Goal: Transaction & Acquisition: Purchase product/service

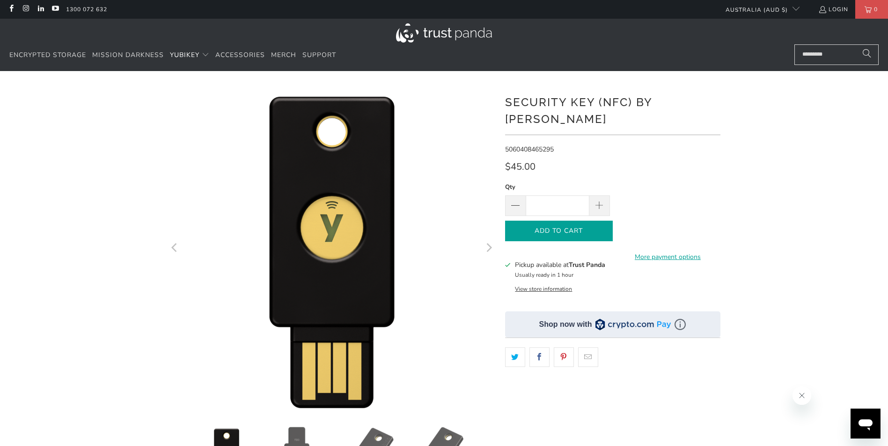
click at [568, 227] on span "Add to Cart" at bounding box center [559, 231] width 88 height 8
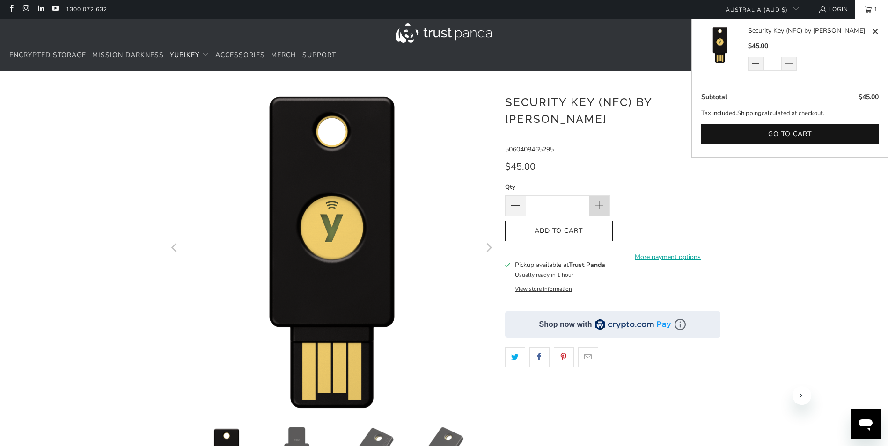
click at [603, 201] on span at bounding box center [599, 206] width 10 height 10
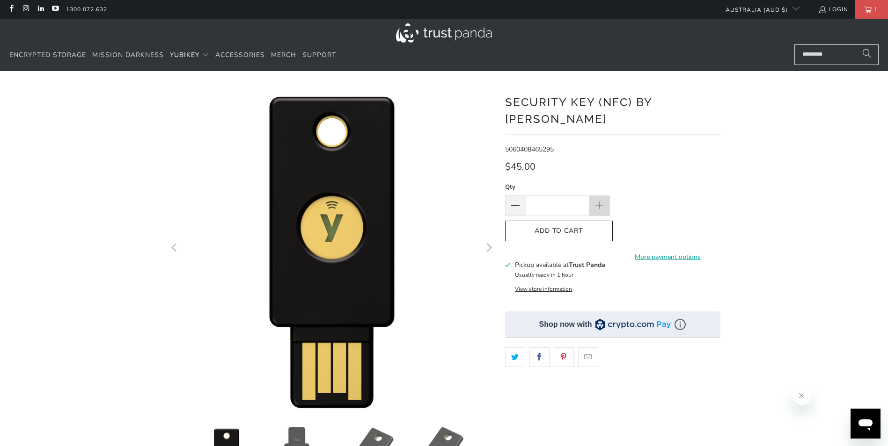
click at [603, 201] on span at bounding box center [599, 206] width 10 height 10
type input "*"
click at [825, 51] on input "Search..." at bounding box center [836, 54] width 84 height 21
paste input "**********"
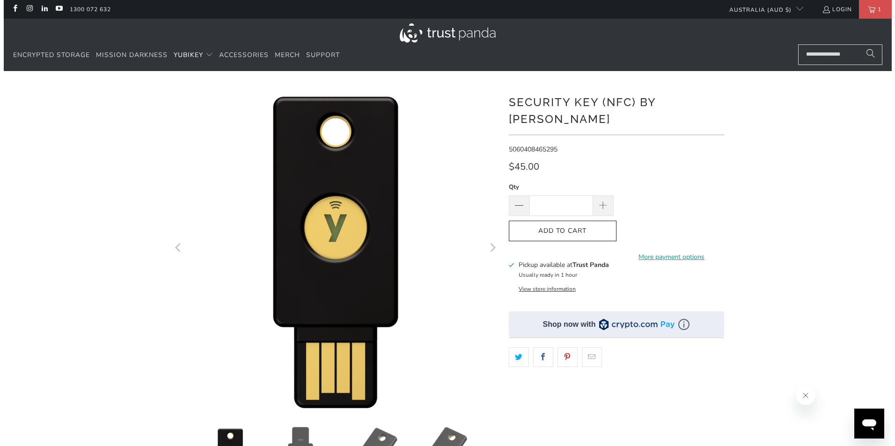
scroll to position [0, 2]
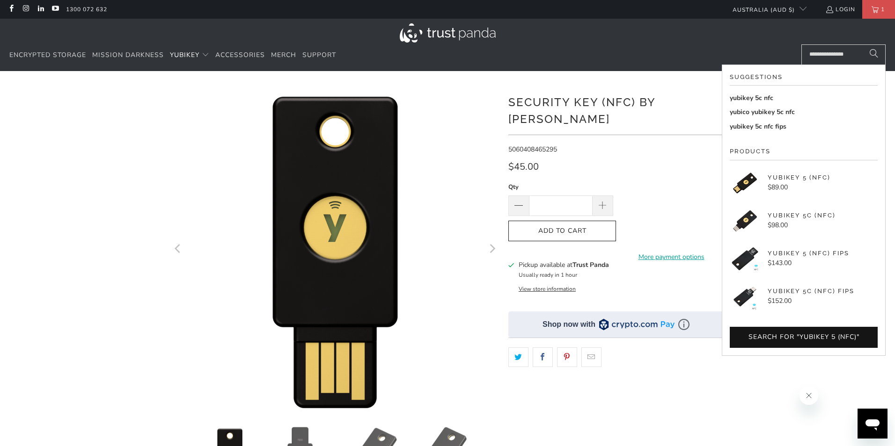
type input "**********"
click at [790, 182] on p "YubiKey 5 (NFC)" at bounding box center [798, 177] width 63 height 9
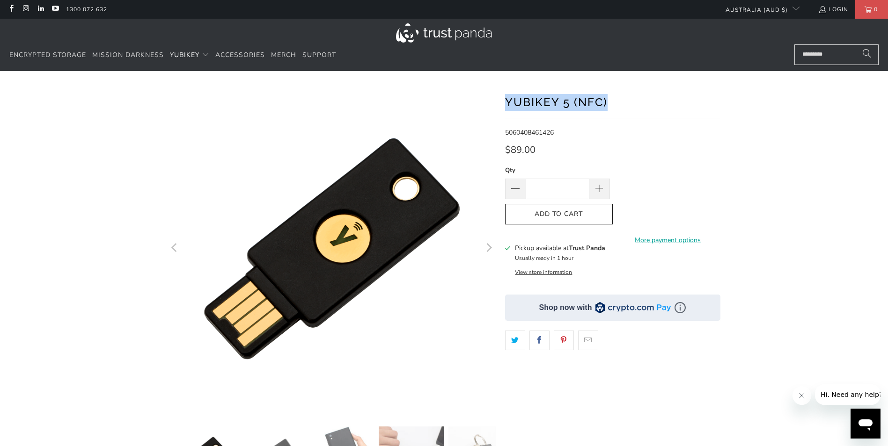
drag, startPoint x: 504, startPoint y: 102, endPoint x: 627, endPoint y: 105, distance: 122.7
click at [627, 105] on div at bounding box center [444, 321] width 562 height 472
drag, startPoint x: 627, startPoint y: 105, endPoint x: 586, endPoint y: 106, distance: 40.3
copy h1 "YubiKey 5 (NFC)"
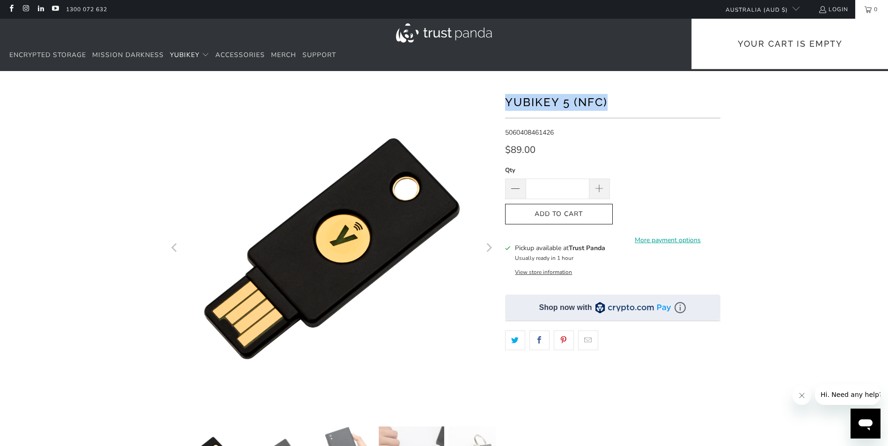
click at [872, 11] on span "0" at bounding box center [875, 9] width 8 height 19
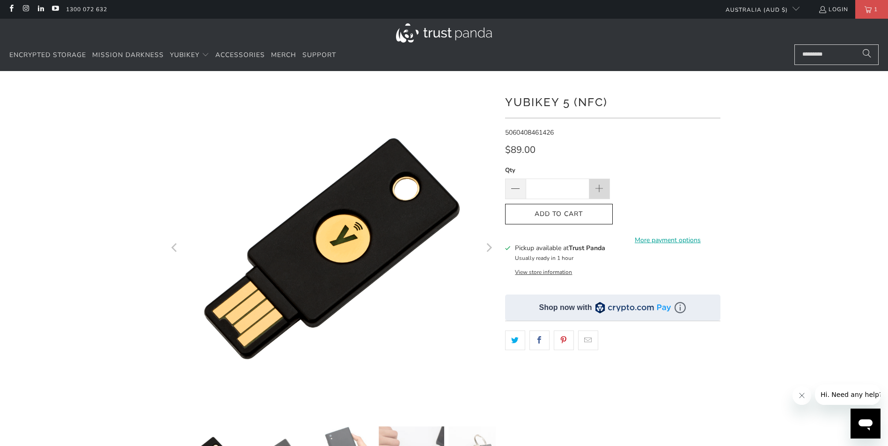
click at [600, 190] on span at bounding box center [599, 189] width 10 height 10
type input "*"
click at [575, 213] on span "Add to Cart" at bounding box center [559, 215] width 88 height 8
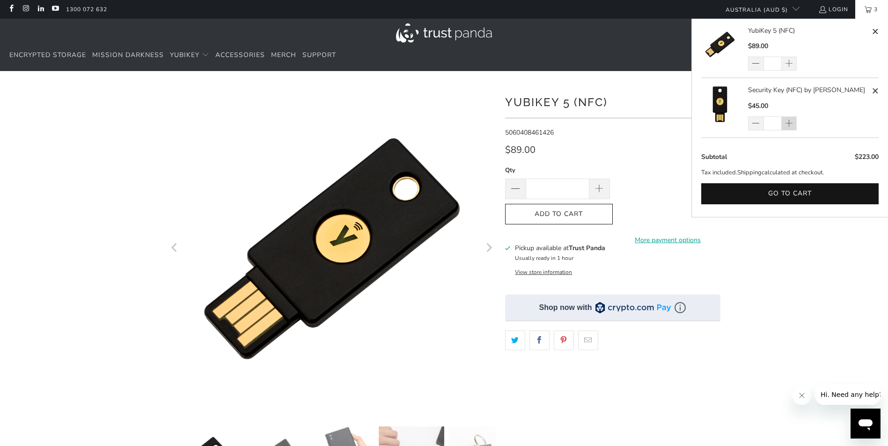
click at [785, 124] on span at bounding box center [788, 123] width 8 height 9
type input "*"
click at [785, 124] on div "*" at bounding box center [778, 124] width 61 height 14
click at [785, 124] on span at bounding box center [788, 123] width 8 height 9
type input "*"
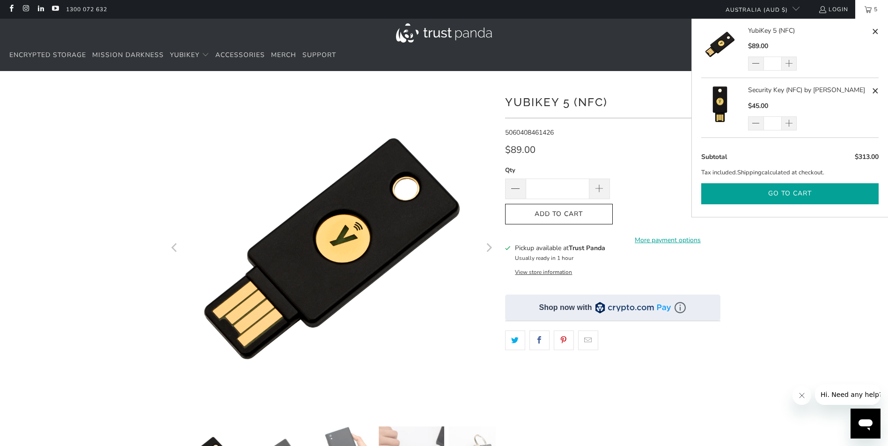
click at [779, 193] on button "Go to cart" at bounding box center [789, 193] width 177 height 21
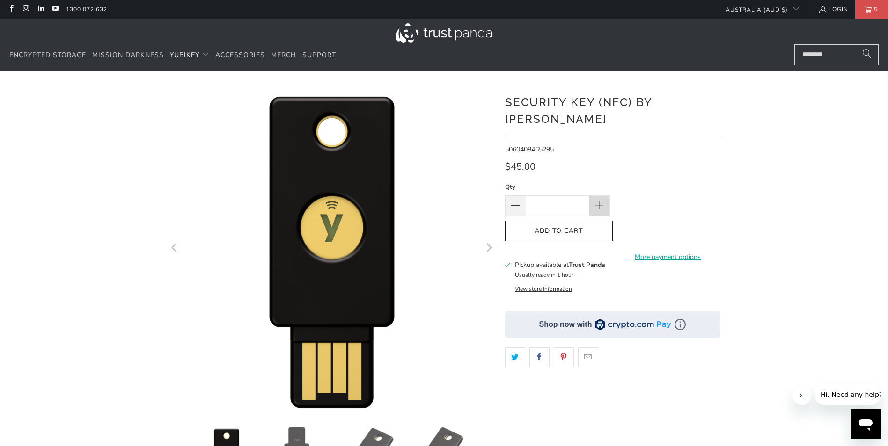
click at [600, 201] on span at bounding box center [599, 206] width 10 height 10
type input "*"
click at [561, 224] on icon "button" at bounding box center [558, 231] width 15 height 15
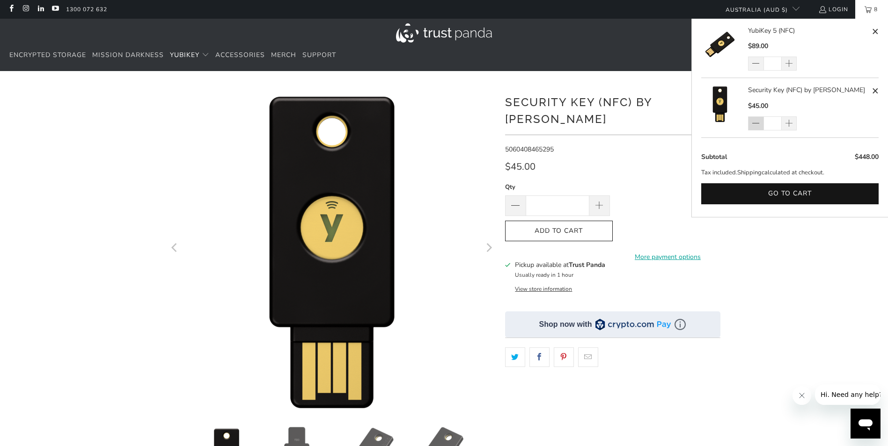
click at [752, 127] on span at bounding box center [755, 123] width 8 height 9
type input "*"
click at [752, 127] on div "*" at bounding box center [778, 124] width 61 height 14
click at [755, 122] on span at bounding box center [755, 123] width 8 height 9
type input "*"
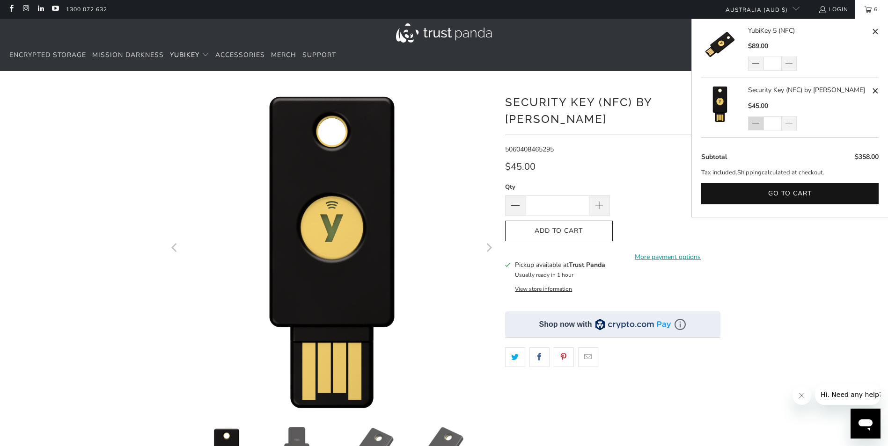
click at [754, 124] on span at bounding box center [755, 123] width 8 height 9
type input "*"
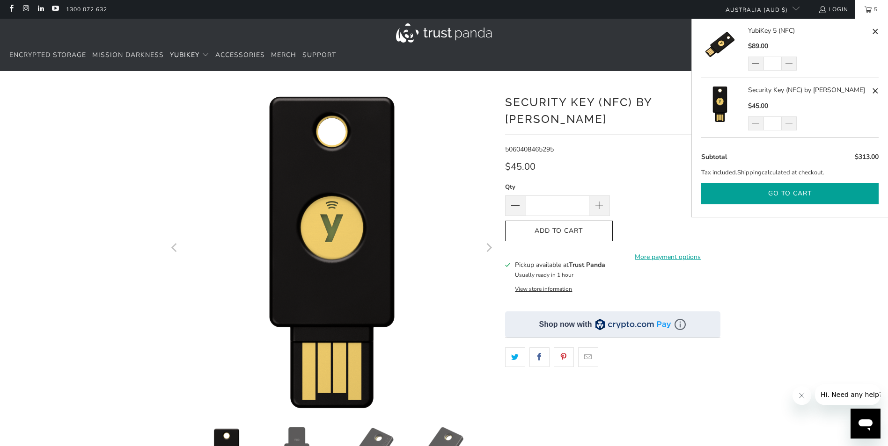
click at [786, 192] on button "Go to cart" at bounding box center [789, 193] width 177 height 21
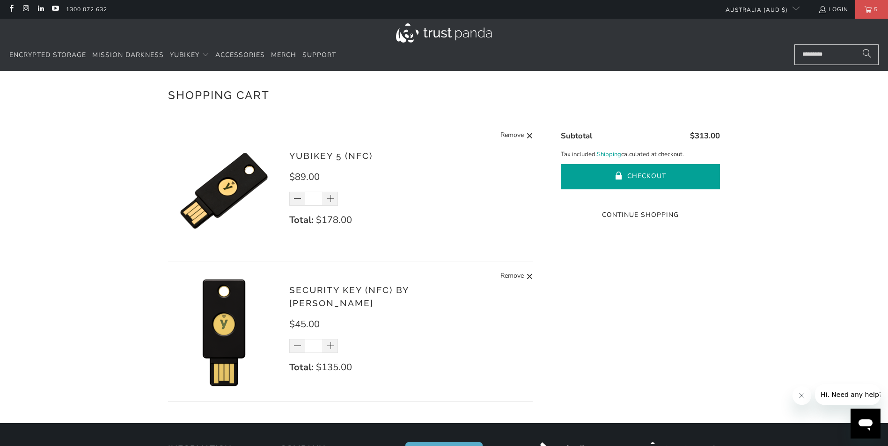
click at [645, 175] on button "Checkout" at bounding box center [640, 176] width 159 height 25
